Goal: Task Accomplishment & Management: Use online tool/utility

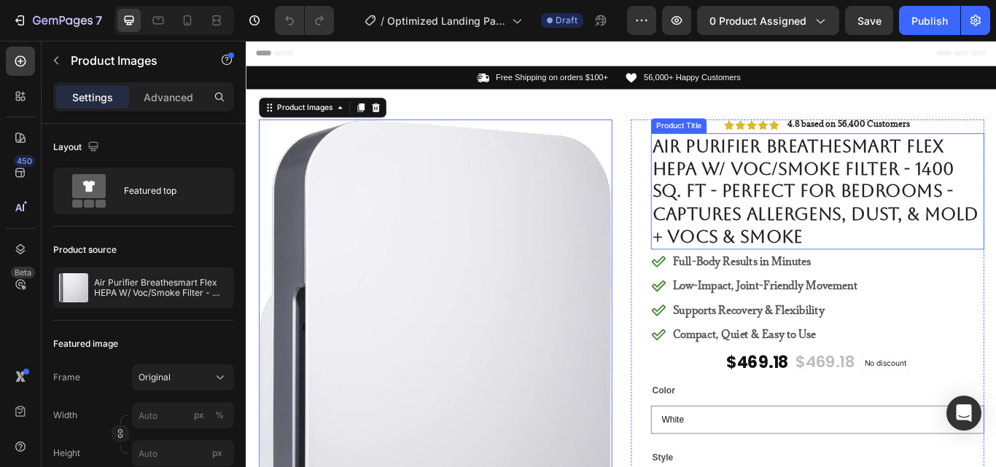
click at [820, 233] on h1 "Air Purifier Breathesmart Flex HEPA W/ Voc/Smoke Filter - 1400 Sq. Ft - Perfect…" at bounding box center [911, 217] width 389 height 136
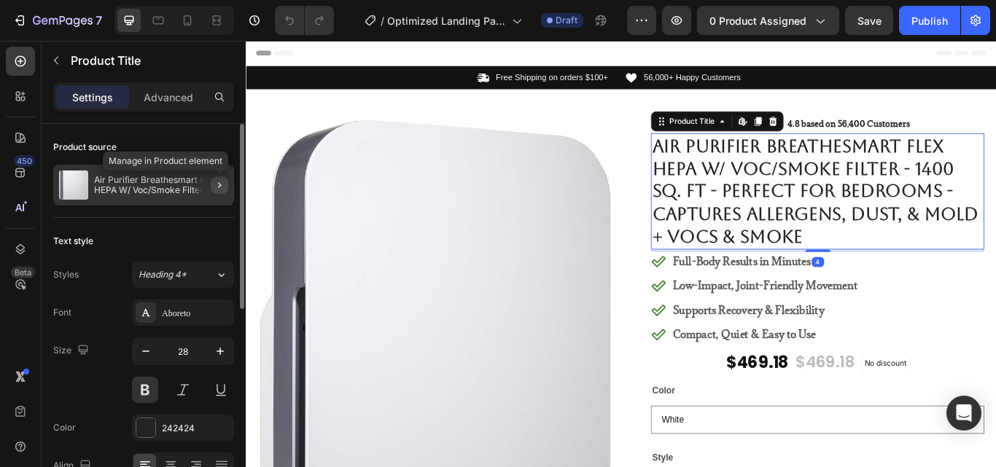
click at [220, 185] on icon "button" at bounding box center [219, 185] width 3 height 6
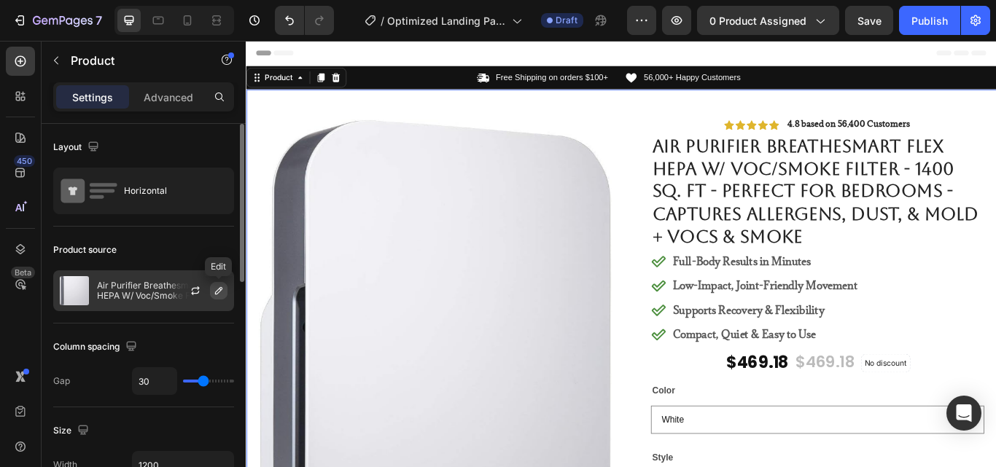
click at [219, 287] on icon "button" at bounding box center [219, 291] width 12 height 12
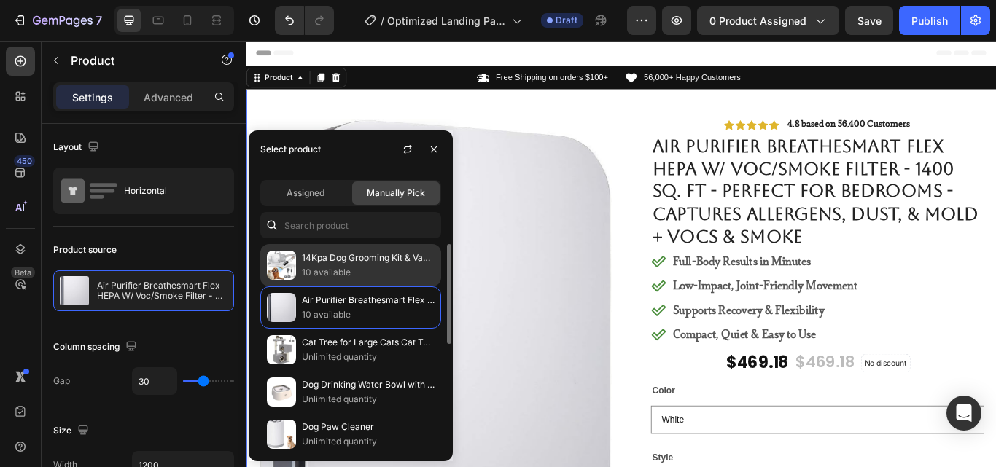
click at [354, 262] on p "14Kpa Dog Grooming Kit & Vacuum, 2.5L Pet Hair Vacuum Suction 99% Pet Hair,3 Mo…" at bounding box center [368, 258] width 133 height 15
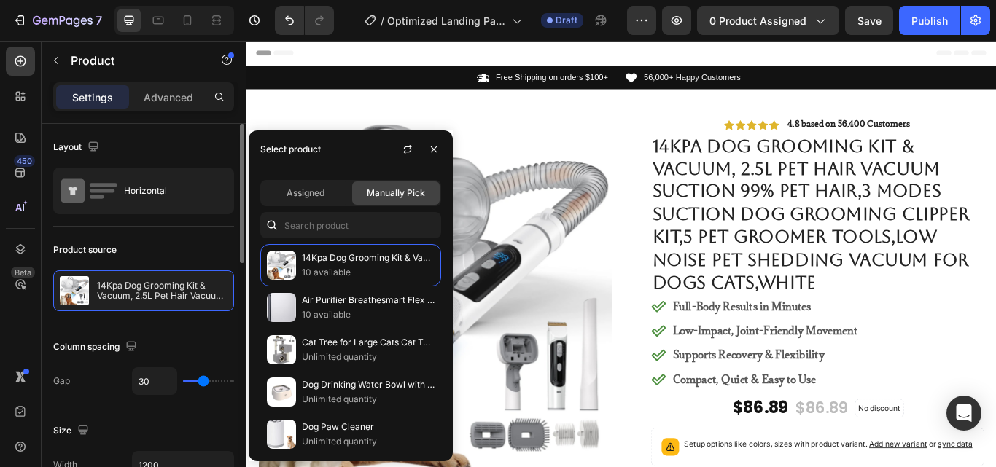
click at [187, 250] on div "Product source" at bounding box center [143, 249] width 181 height 23
